Goal: Navigation & Orientation: Find specific page/section

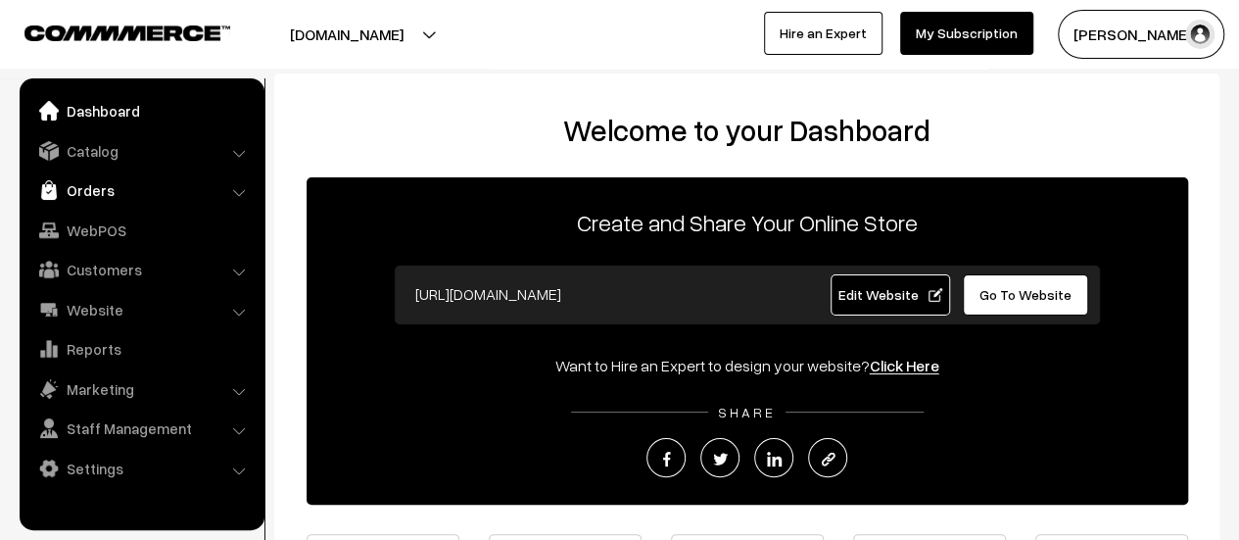
click at [94, 193] on link "Orders" at bounding box center [140, 189] width 233 height 35
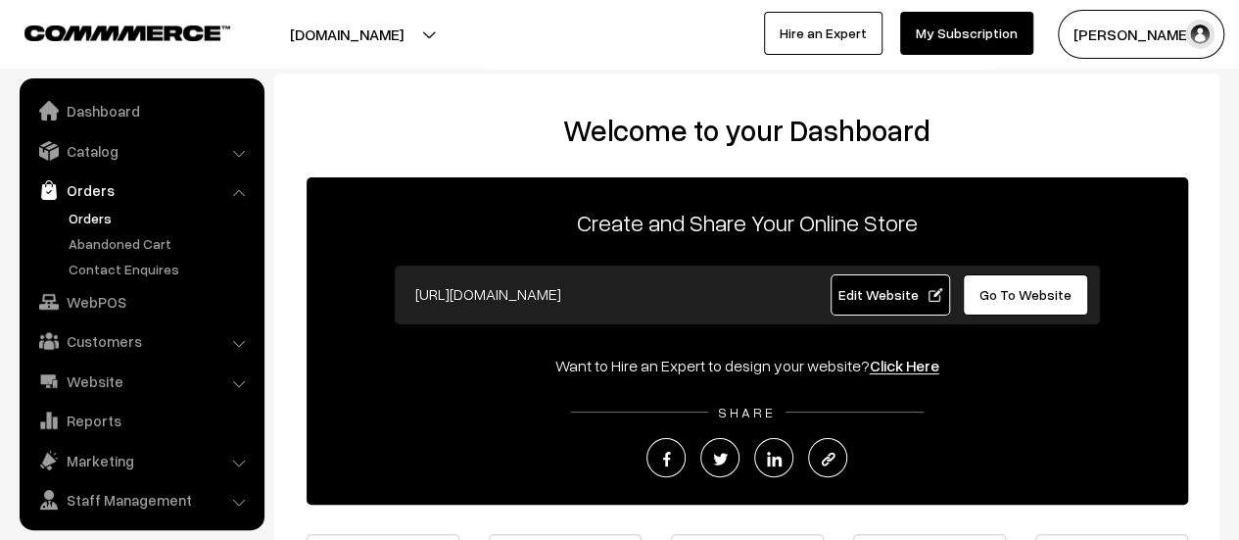
click at [95, 213] on link "Orders" at bounding box center [161, 218] width 194 height 21
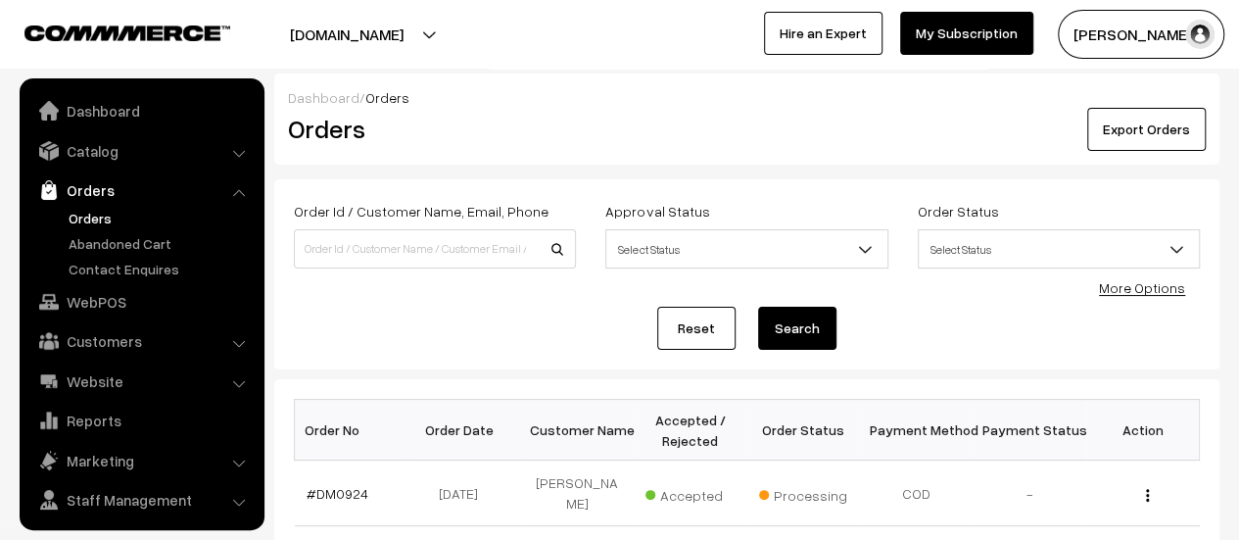
scroll to position [45, 0]
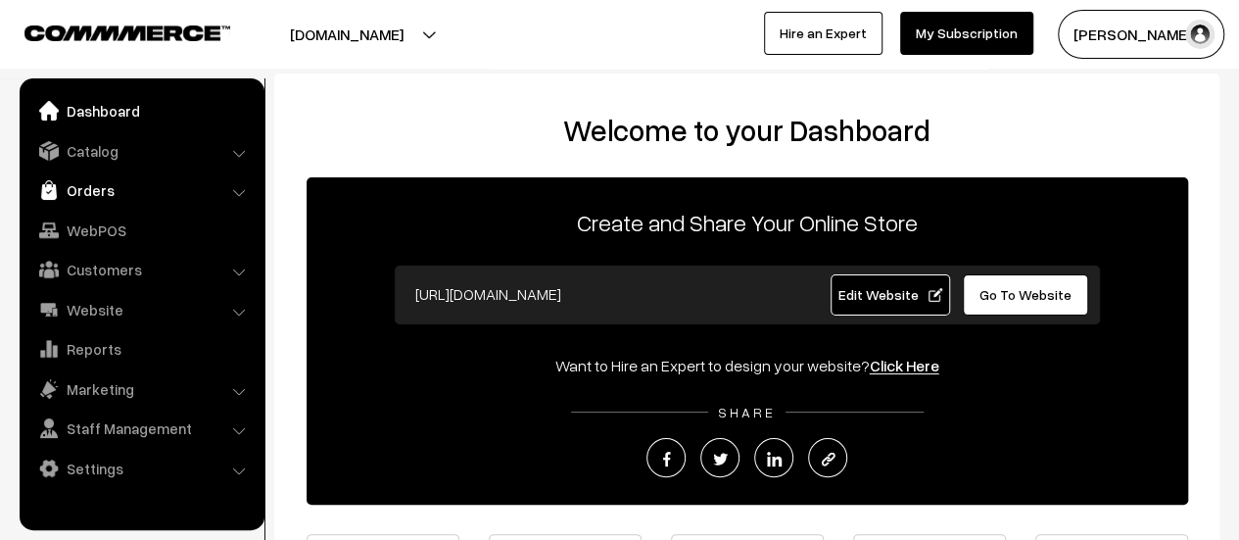
click at [98, 198] on link "Orders" at bounding box center [140, 189] width 233 height 35
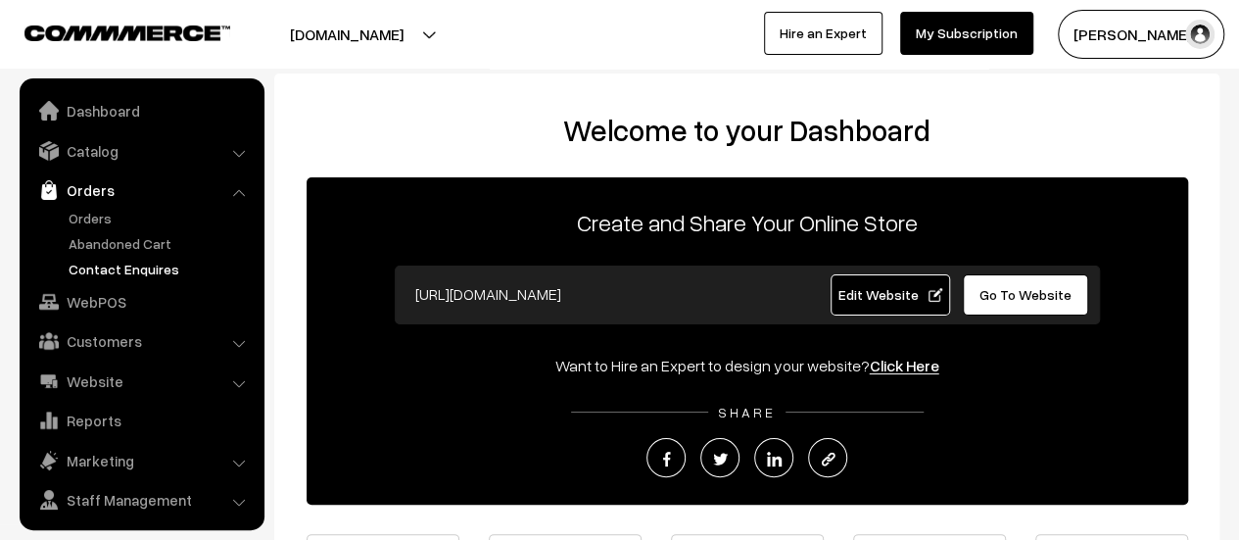
click at [98, 274] on link "Contact Enquires" at bounding box center [161, 269] width 194 height 21
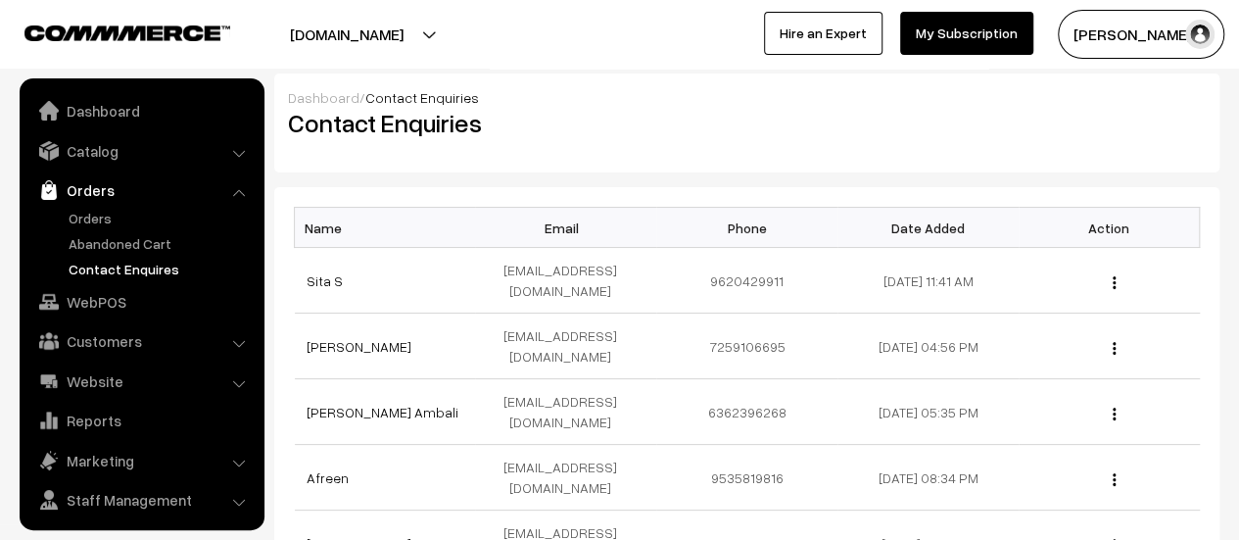
scroll to position [45, 0]
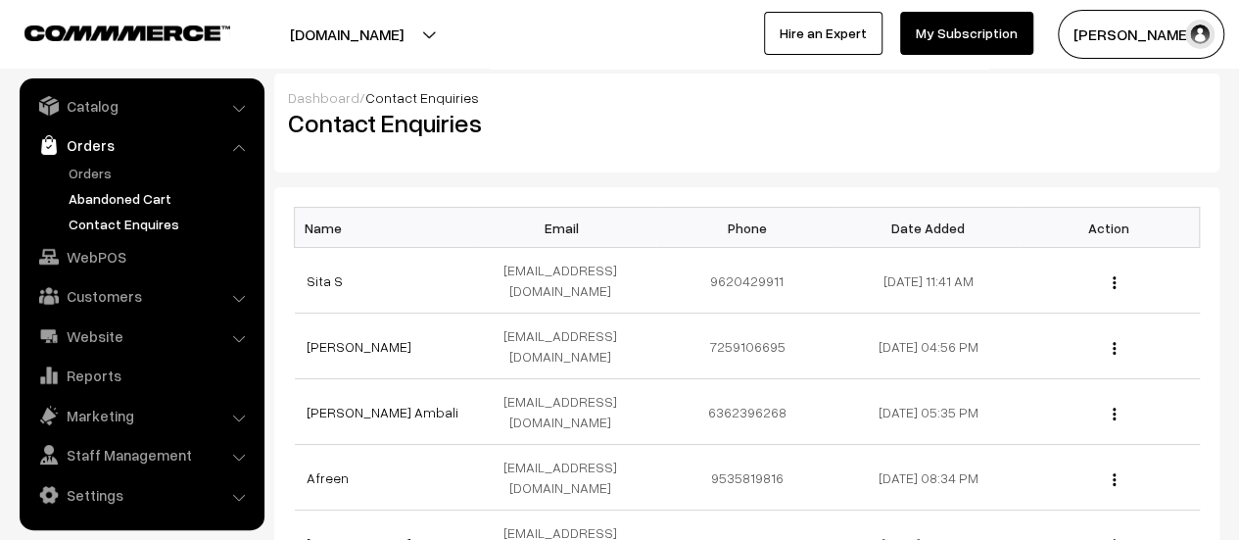
click at [102, 195] on link "Abandoned Cart" at bounding box center [161, 198] width 194 height 21
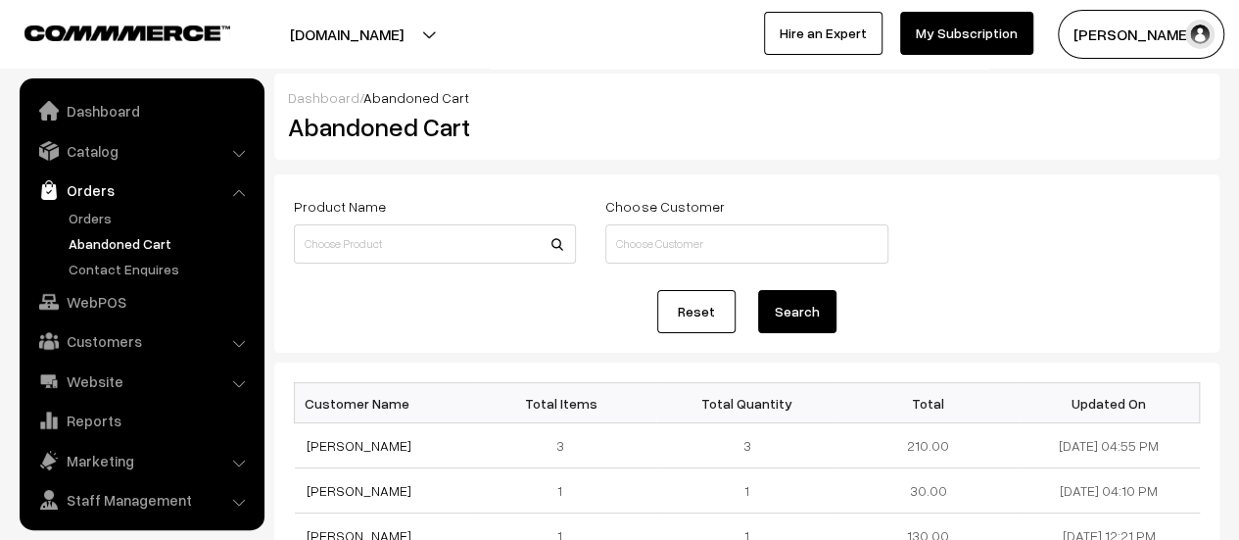
scroll to position [45, 0]
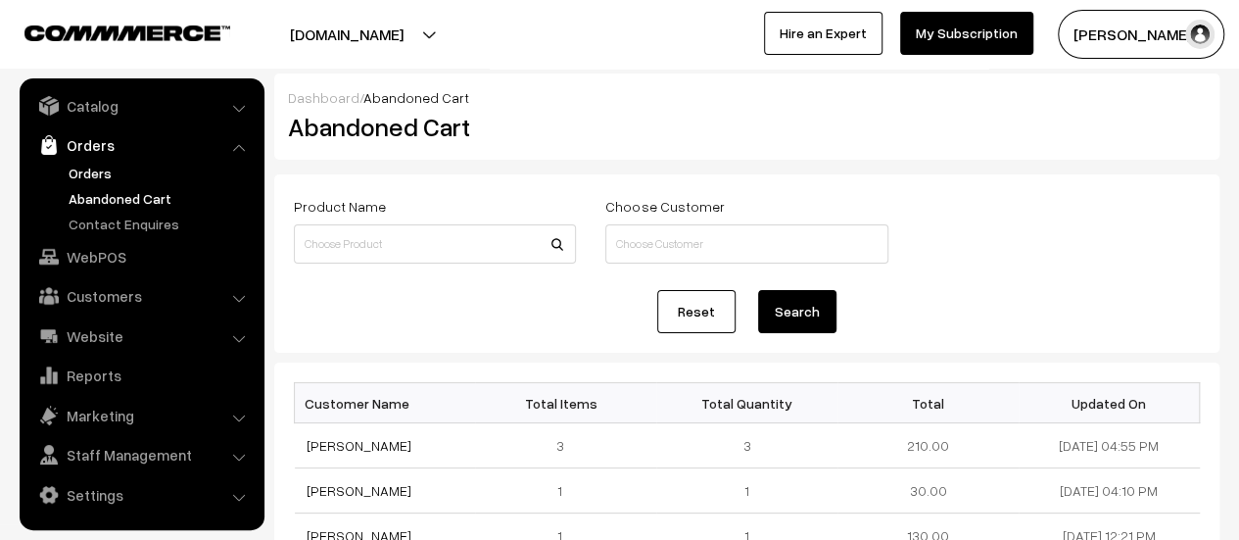
click at [90, 180] on link "Orders" at bounding box center [161, 173] width 194 height 21
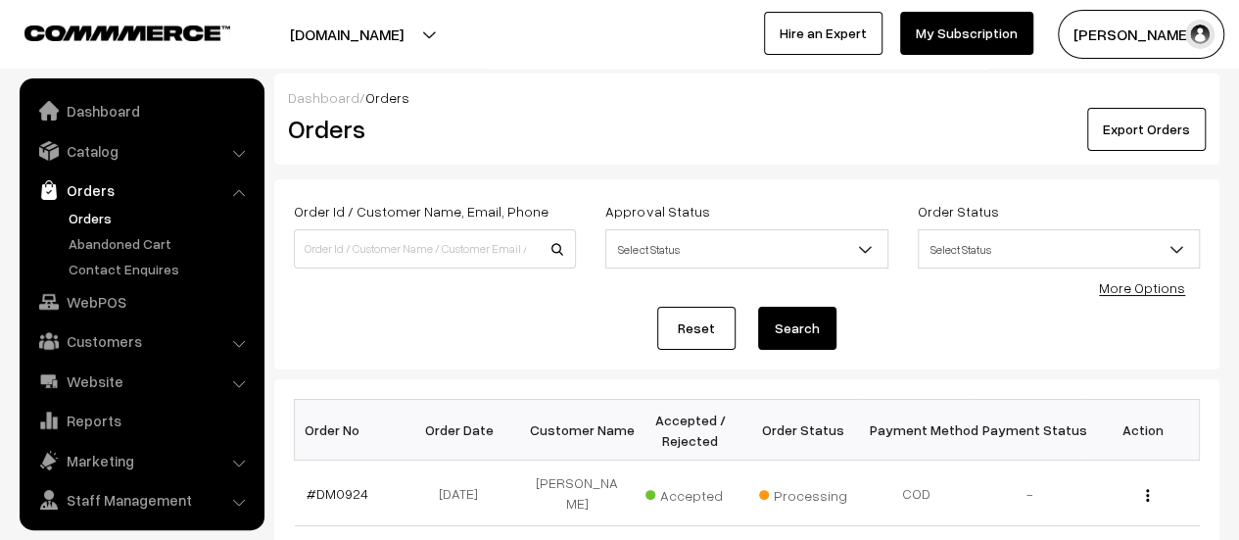
scroll to position [45, 0]
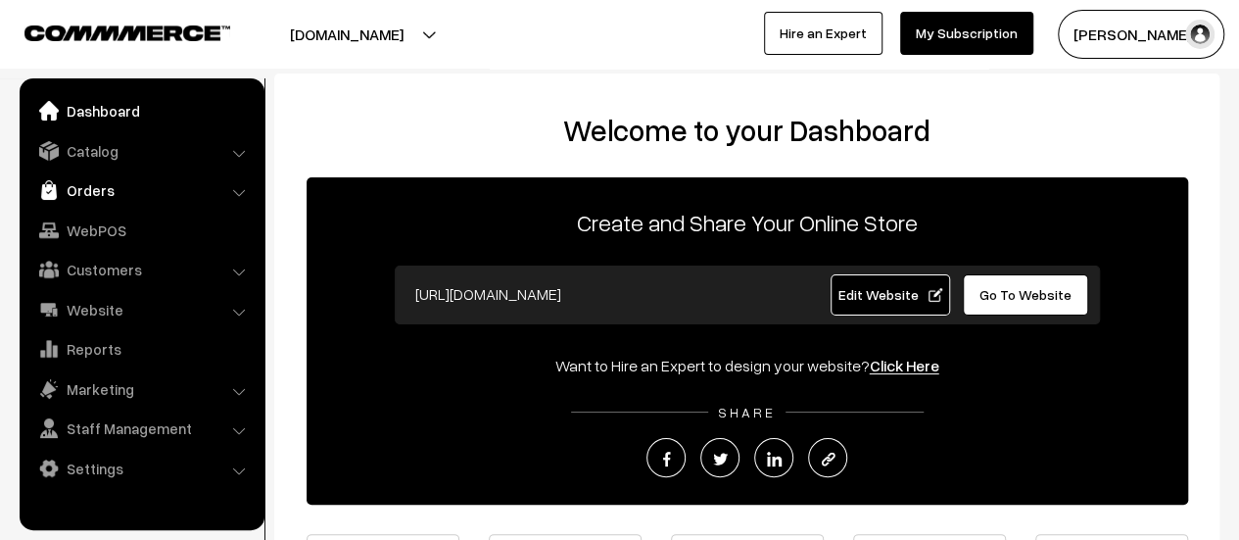
click at [88, 187] on link "Orders" at bounding box center [140, 189] width 233 height 35
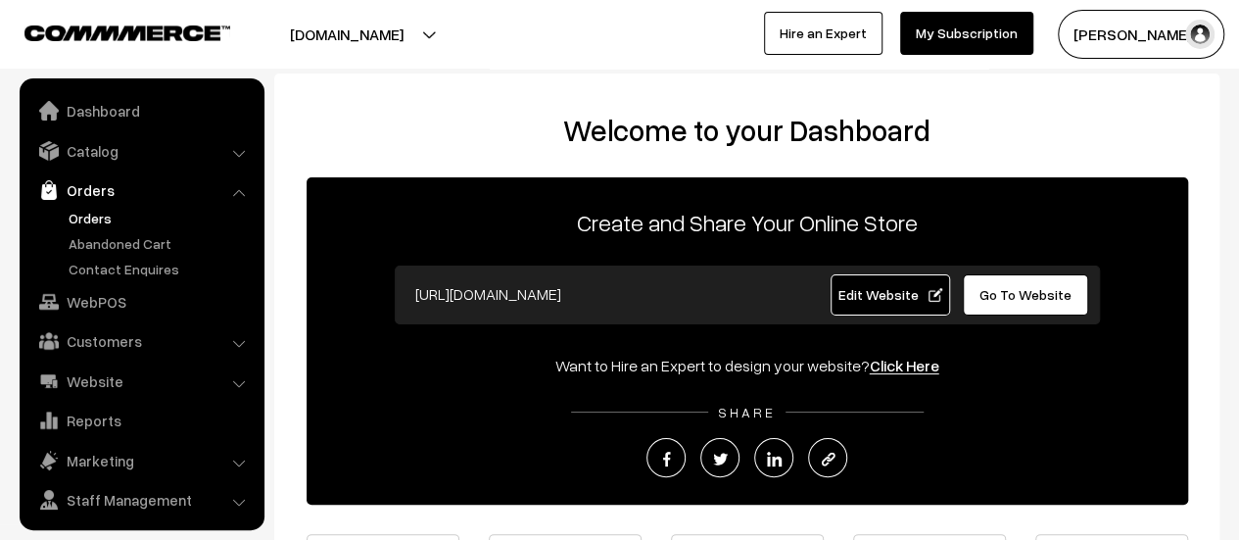
click at [88, 213] on link "Orders" at bounding box center [161, 218] width 194 height 21
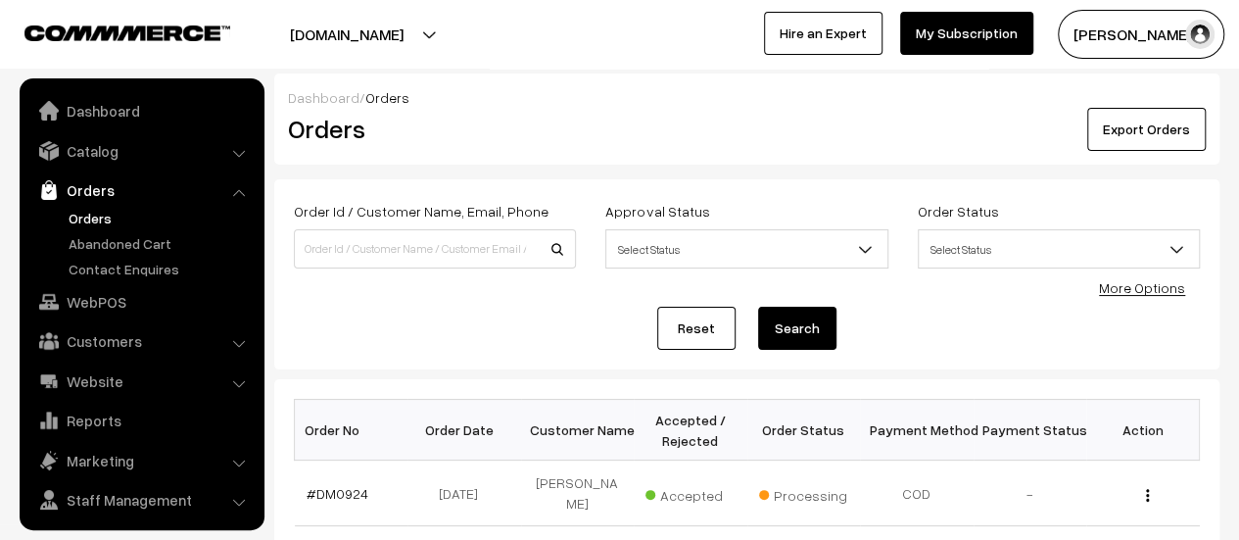
scroll to position [45, 0]
